Goal: Book appointment/travel/reservation

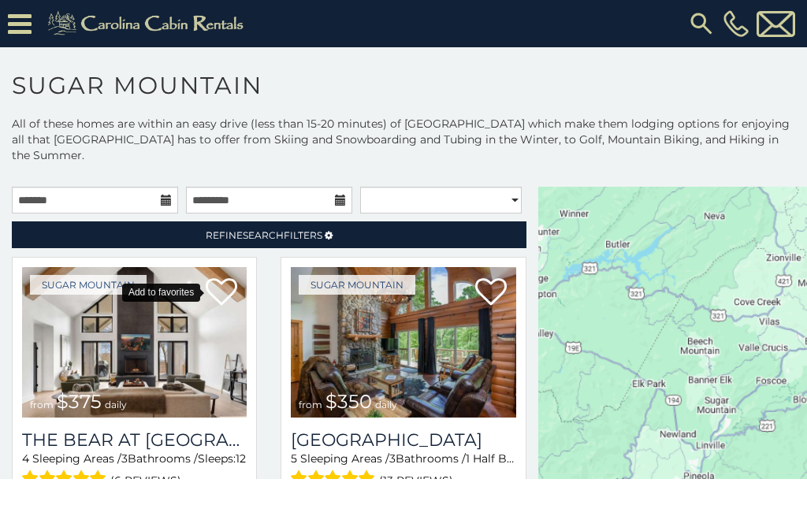
scroll to position [83, 0]
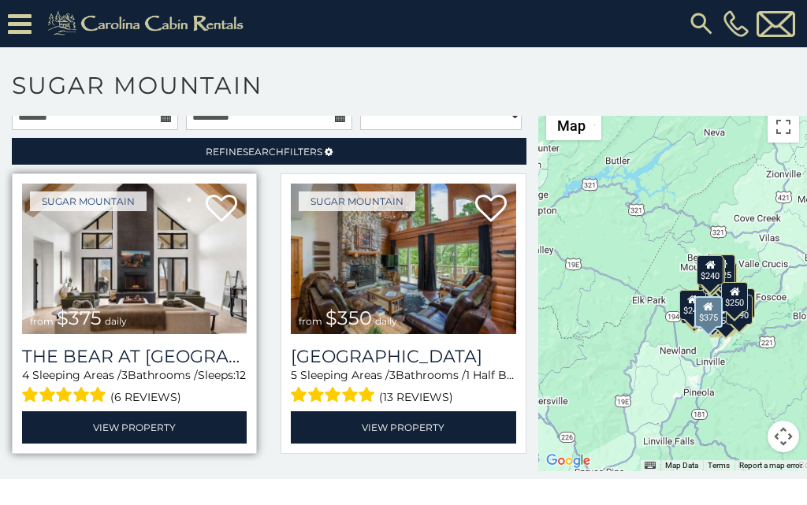
click at [21, 345] on div "Sugar Mountain from $375 daily The Bear At Sugar Mountain 4 Sleeping Areas / 3 …" at bounding box center [134, 313] width 245 height 280
click at [44, 346] on h3 "The Bear At Sugar Mountain" at bounding box center [134, 356] width 225 height 21
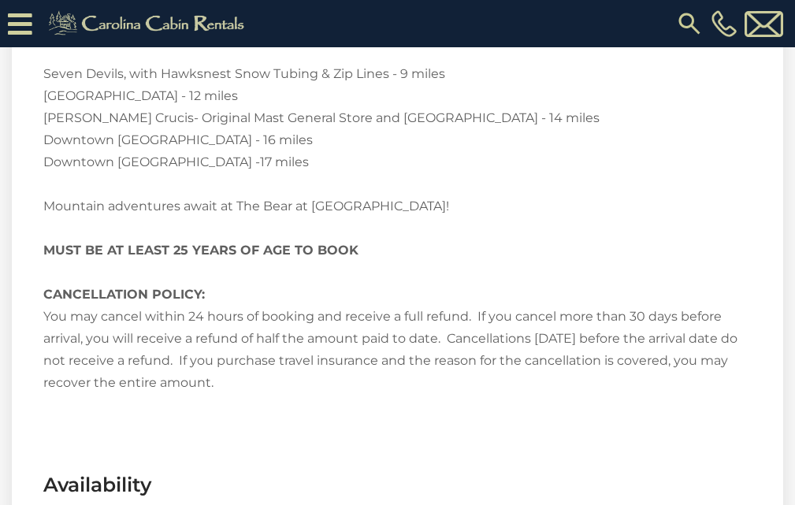
scroll to position [3249, 0]
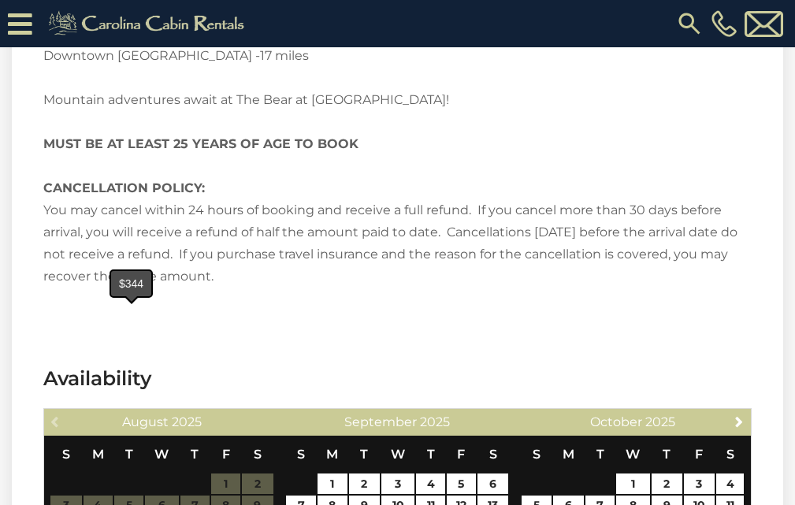
type input "**********"
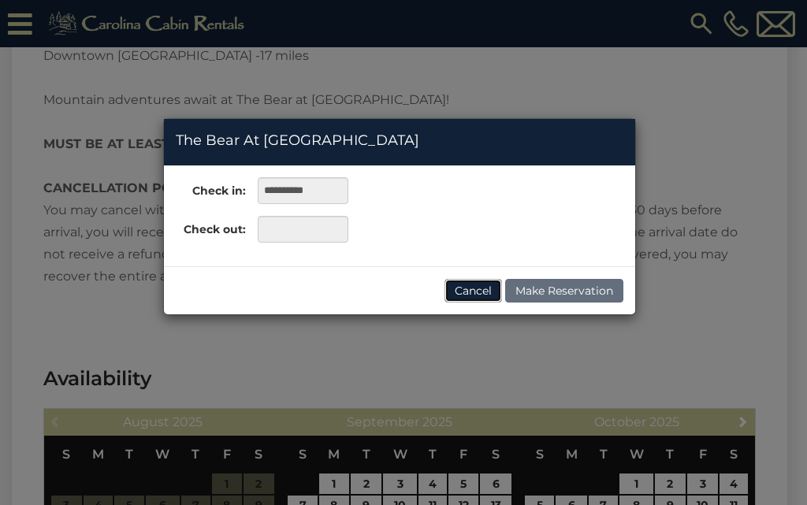
click at [473, 291] on button "Cancel" at bounding box center [473, 291] width 58 height 24
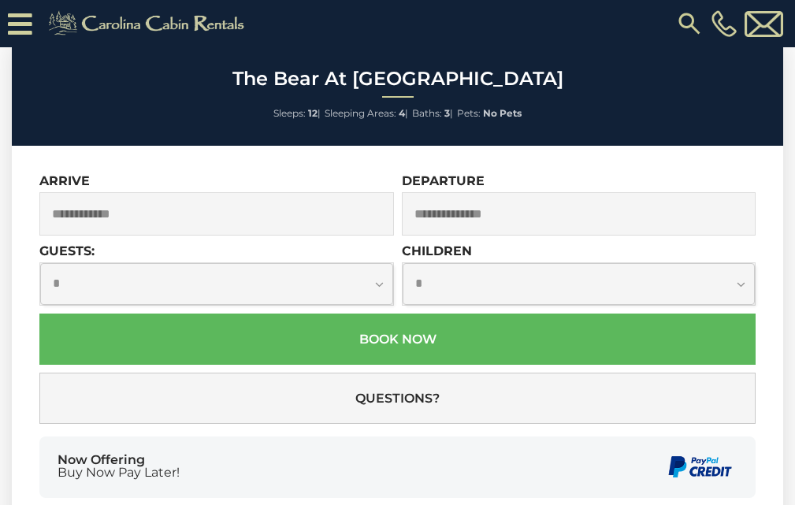
scroll to position [4956, 0]
